Goal: Information Seeking & Learning: Learn about a topic

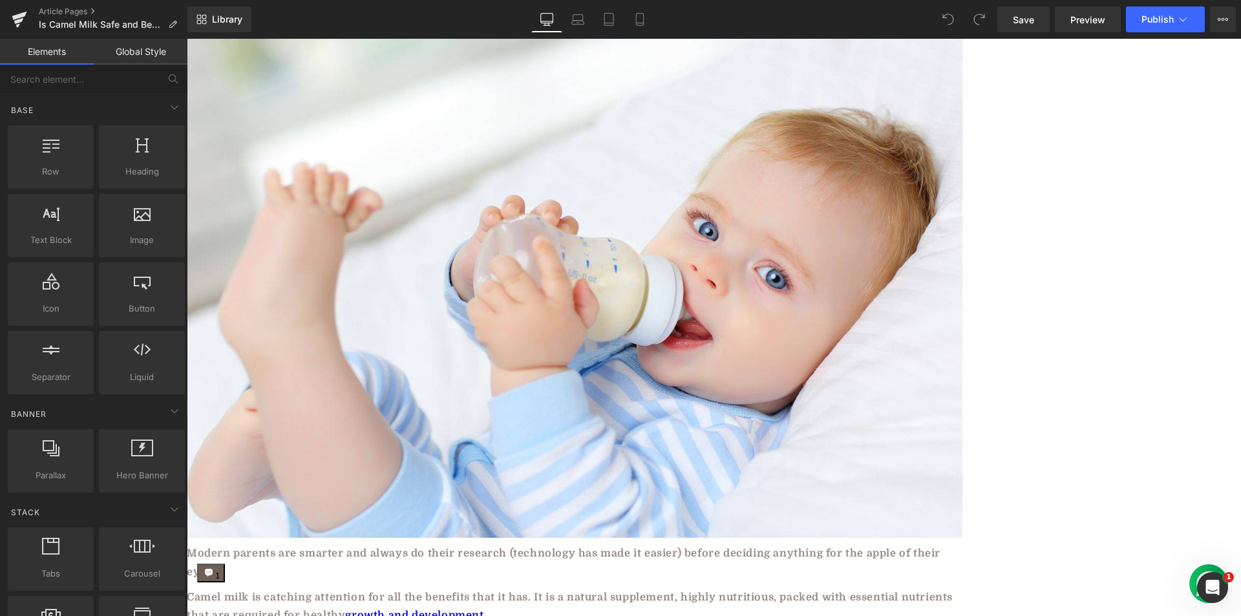
scroll to position [3471, 0]
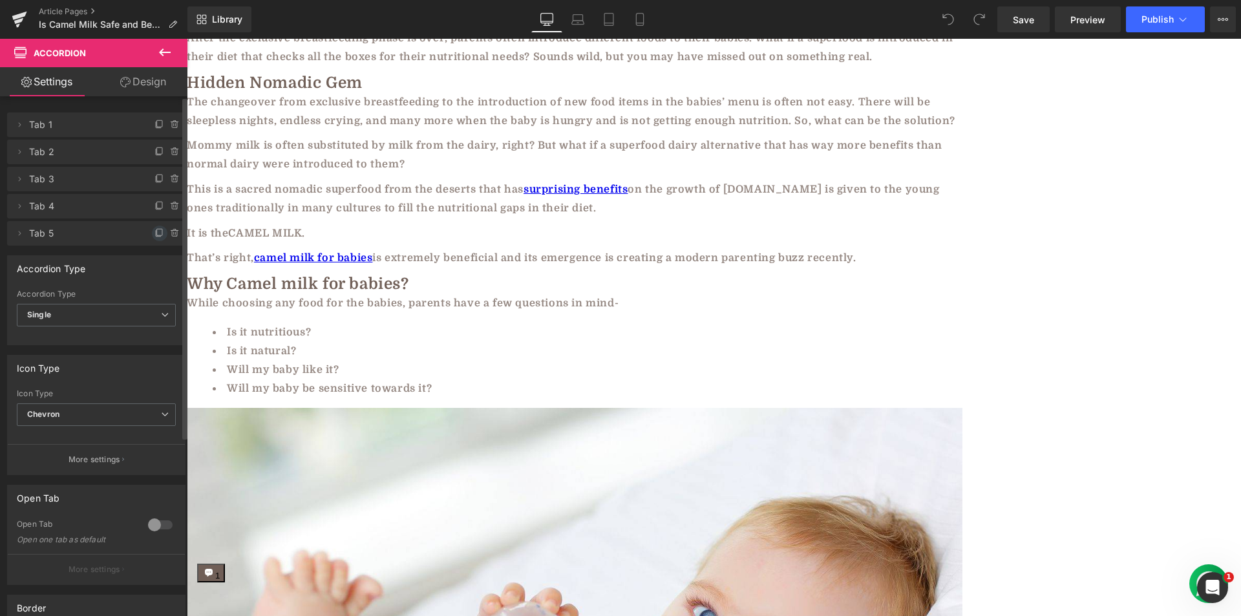
click at [155, 231] on icon at bounding box center [160, 233] width 10 height 10
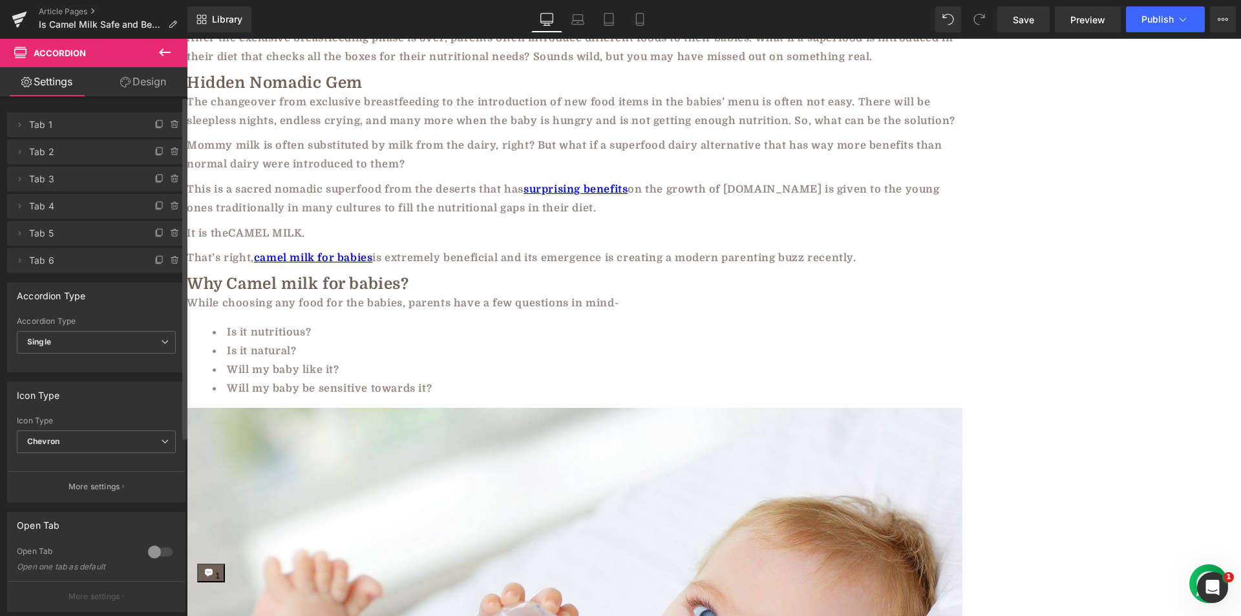
scroll to position [3729, 0]
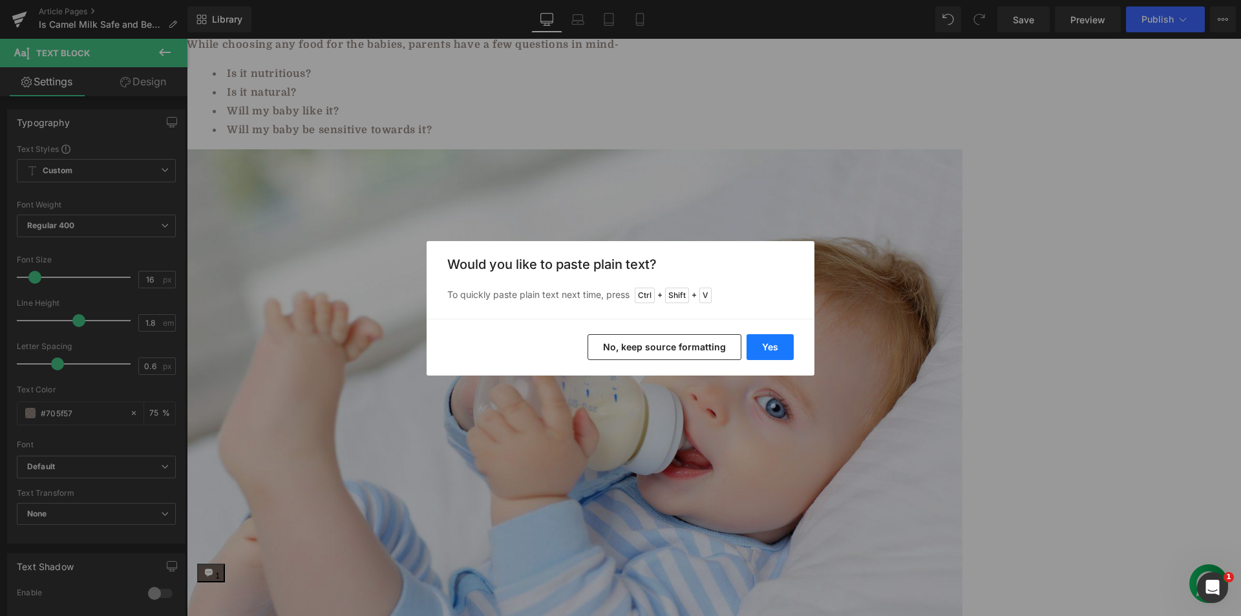
click at [764, 343] on button "Yes" at bounding box center [770, 347] width 47 height 26
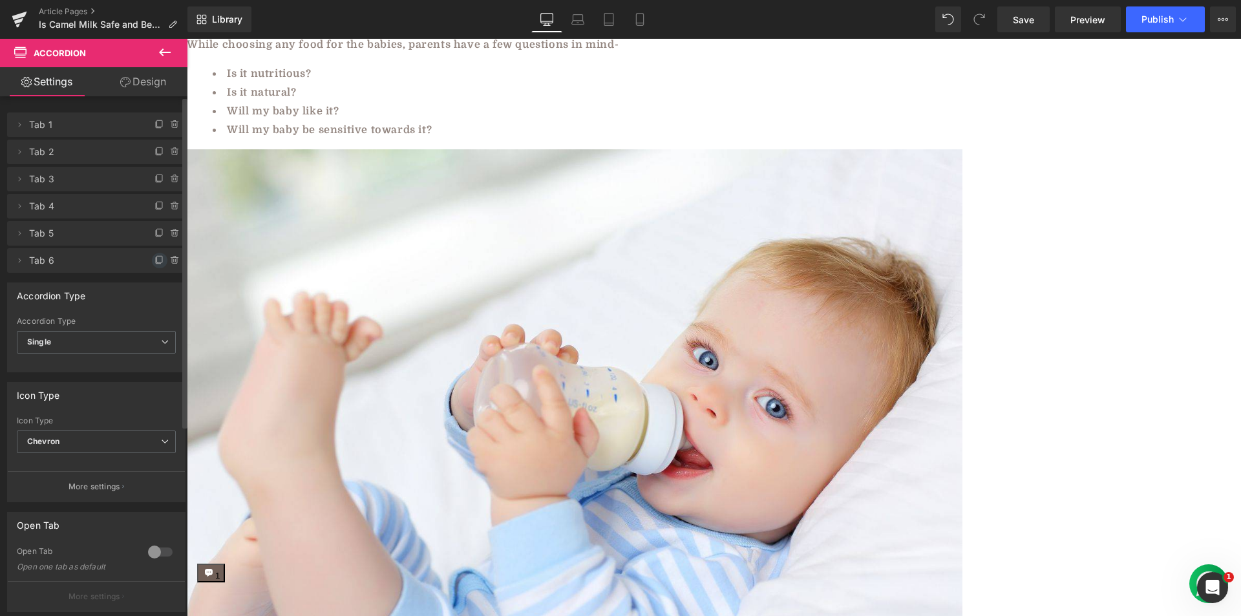
click at [157, 262] on icon at bounding box center [159, 259] width 5 height 6
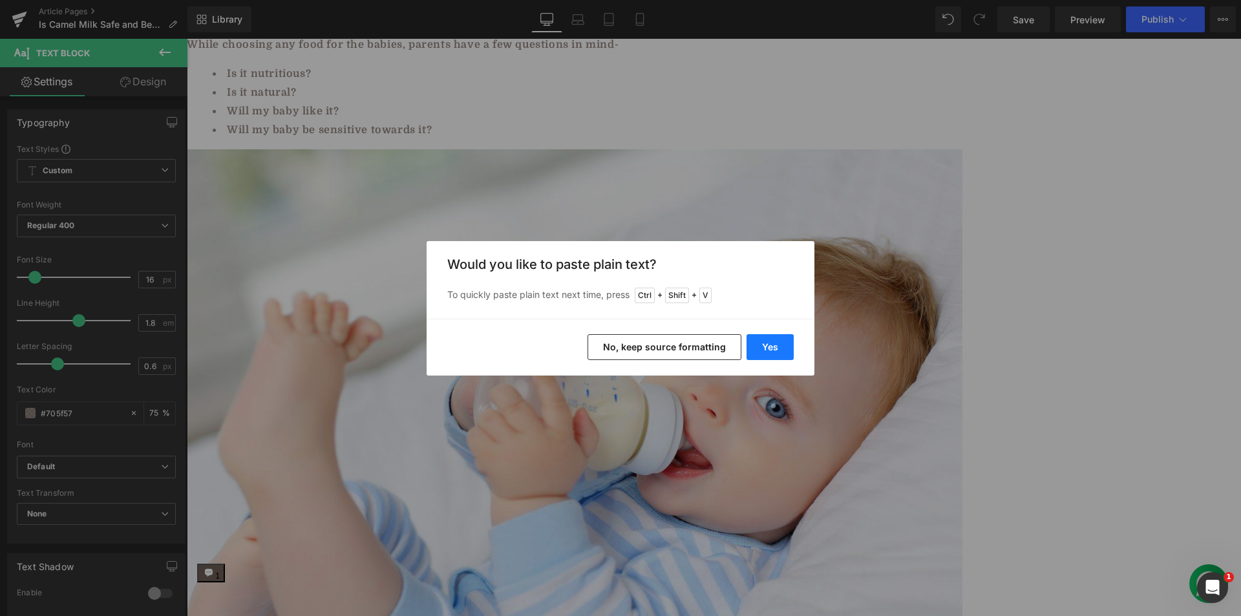
click at [777, 352] on button "Yes" at bounding box center [770, 347] width 47 height 26
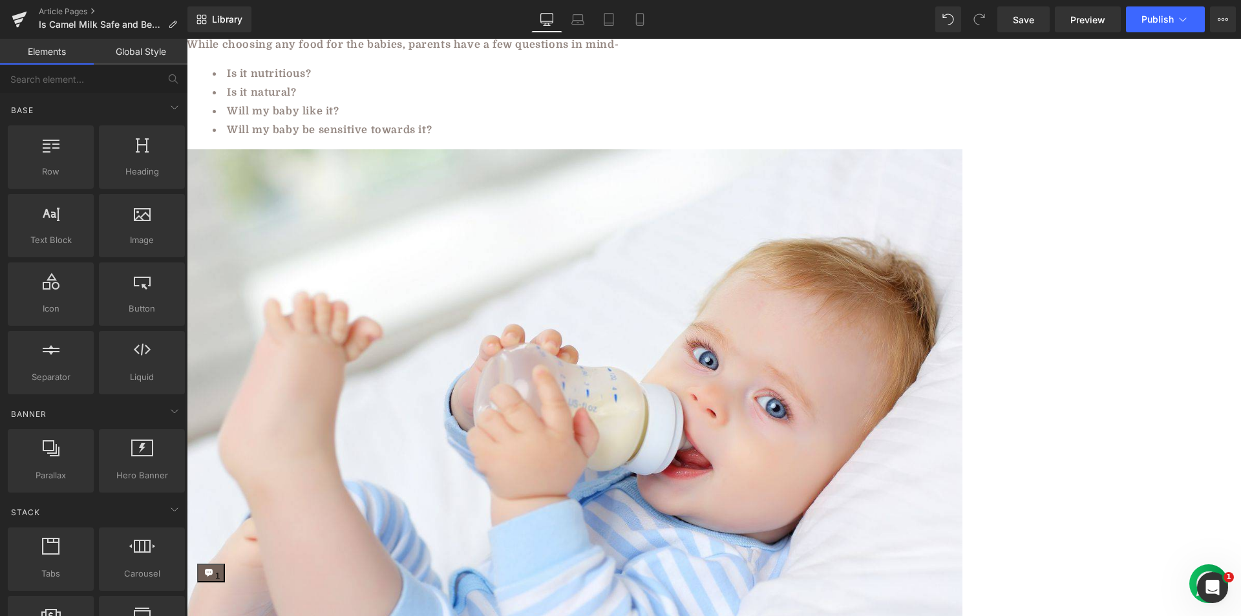
drag, startPoint x: 314, startPoint y: 276, endPoint x: 367, endPoint y: 276, distance: 52.4
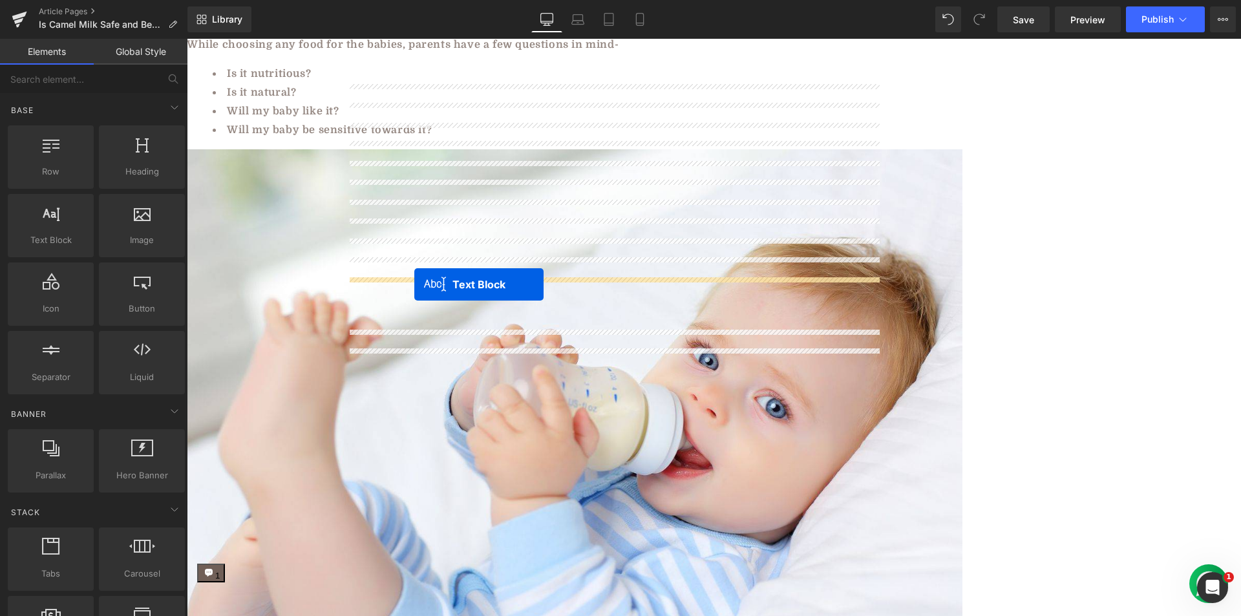
drag, startPoint x: 608, startPoint y: 285, endPoint x: 618, endPoint y: 314, distance: 30.1
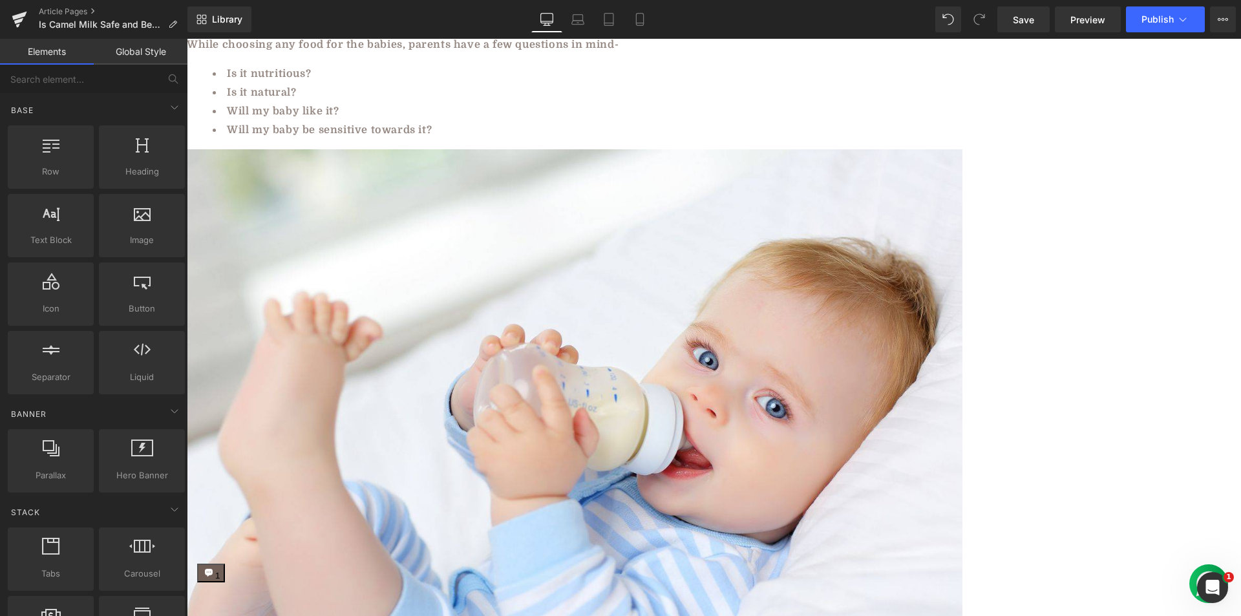
drag, startPoint x: 303, startPoint y: 281, endPoint x: 612, endPoint y: 292, distance: 308.6
copy div "At what age can babies drink camel milk? Text Block"
